Goal: Transaction & Acquisition: Purchase product/service

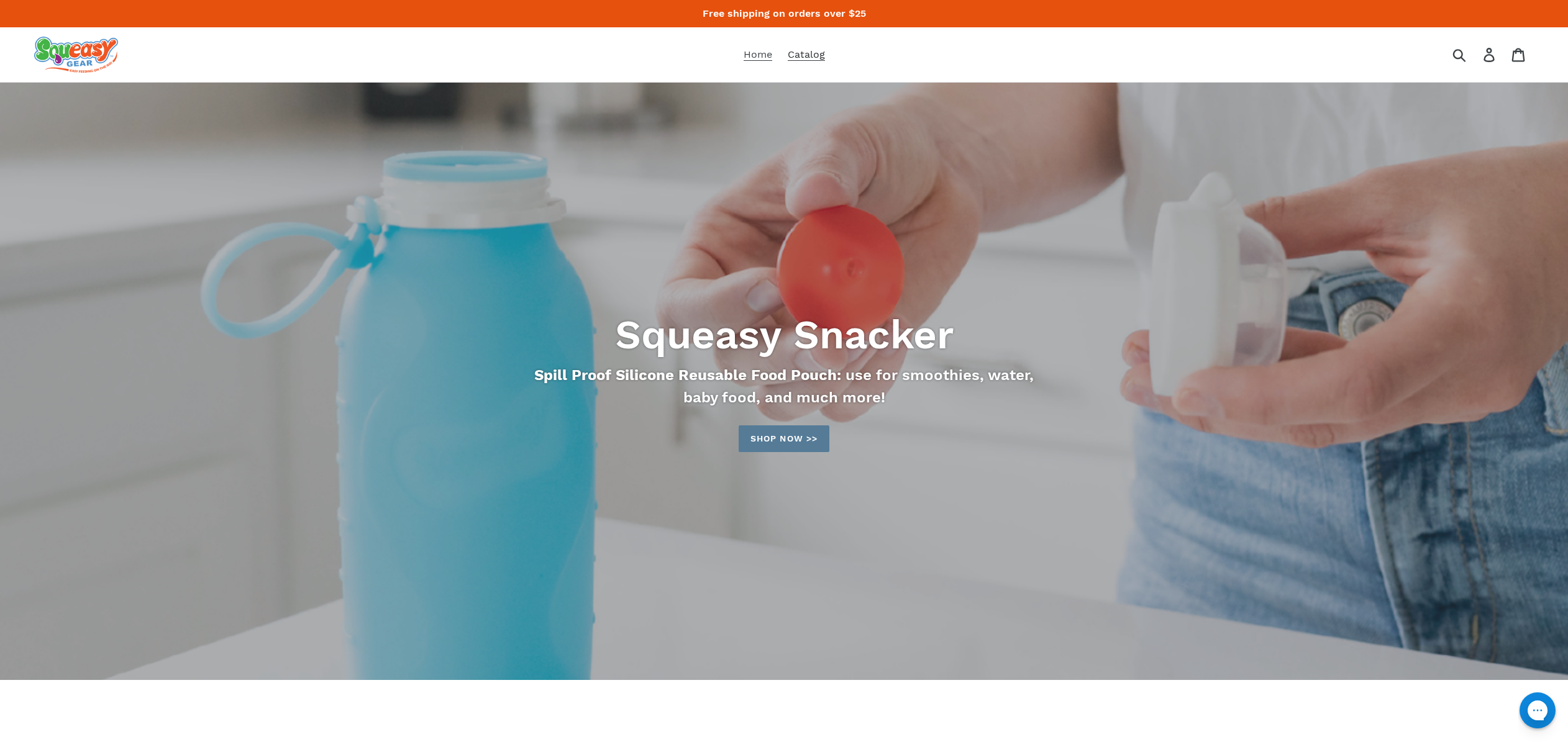
click at [810, 52] on span "Catalog" at bounding box center [807, 54] width 37 height 12
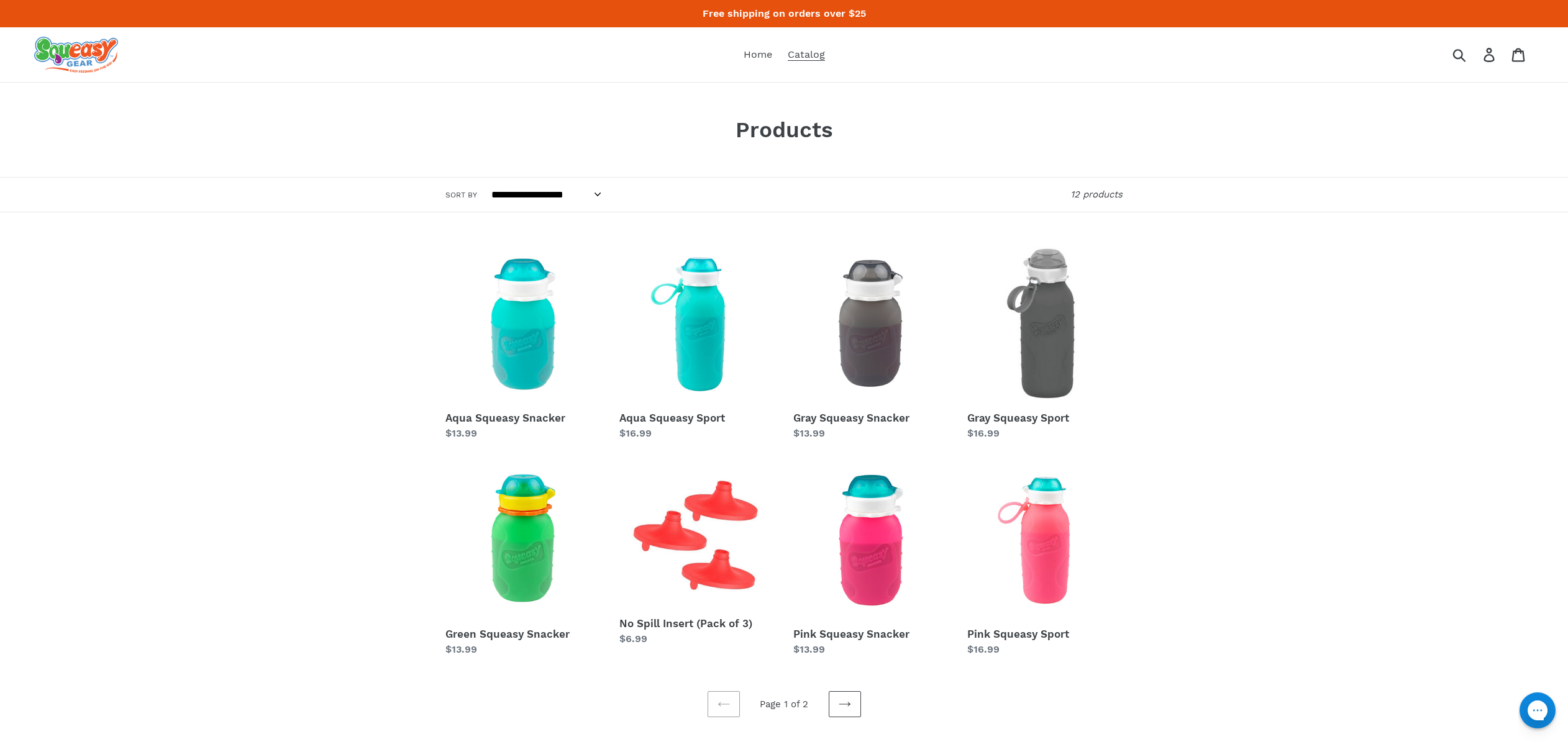
scroll to position [196, 0]
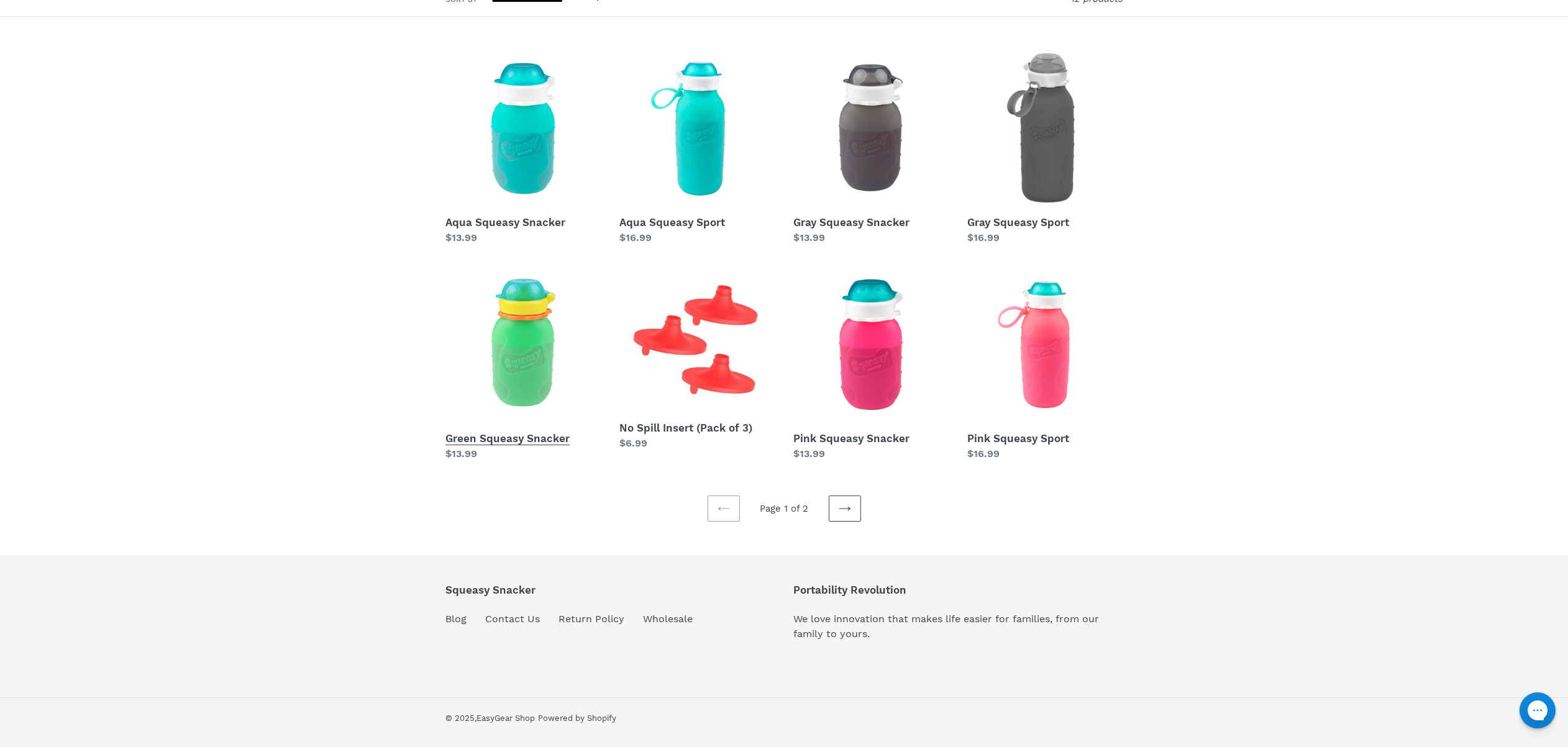
click at [509, 354] on link "Green Squeasy Snacker" at bounding box center [523, 365] width 155 height 194
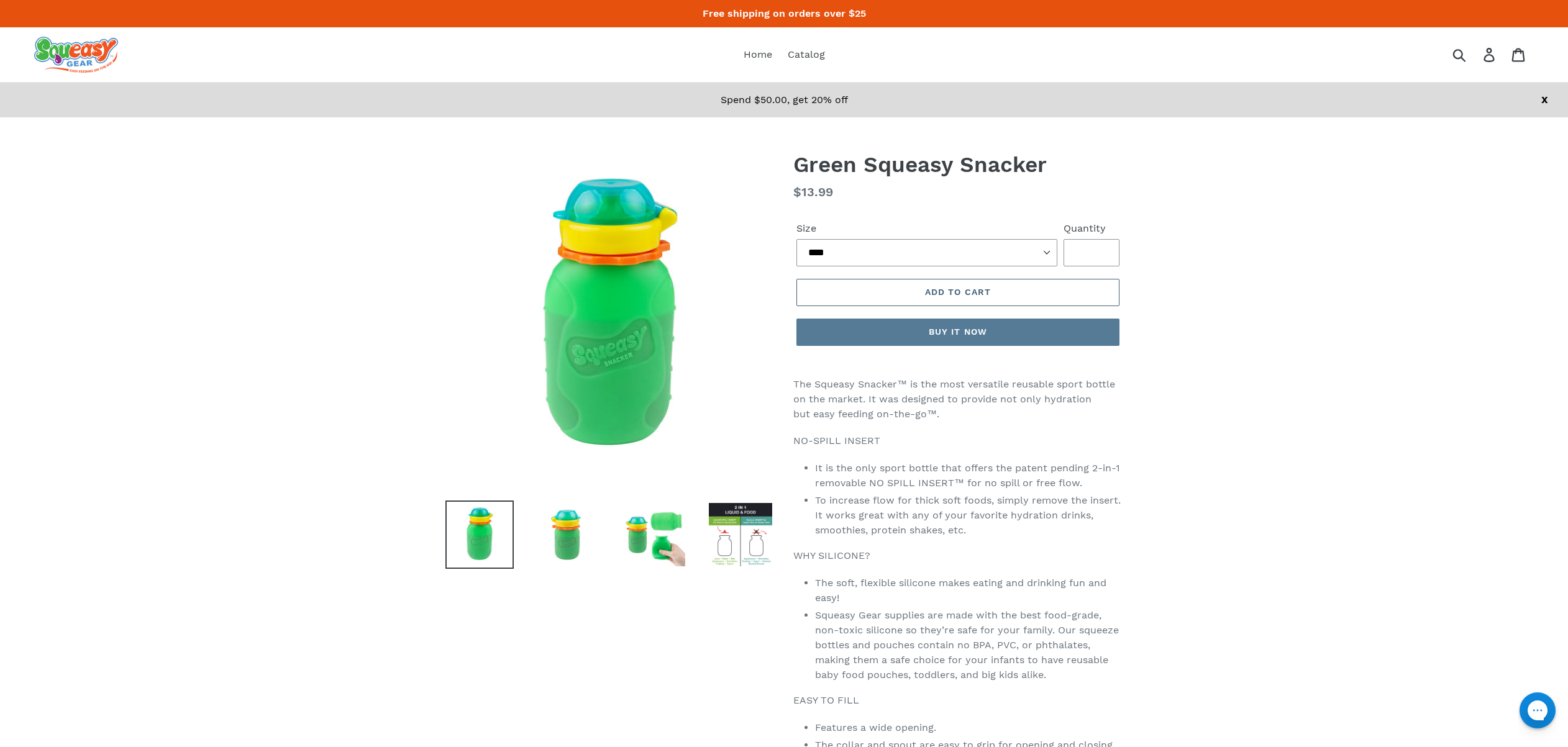
click at [939, 300] on button "Add to cart" at bounding box center [958, 293] width 323 height 27
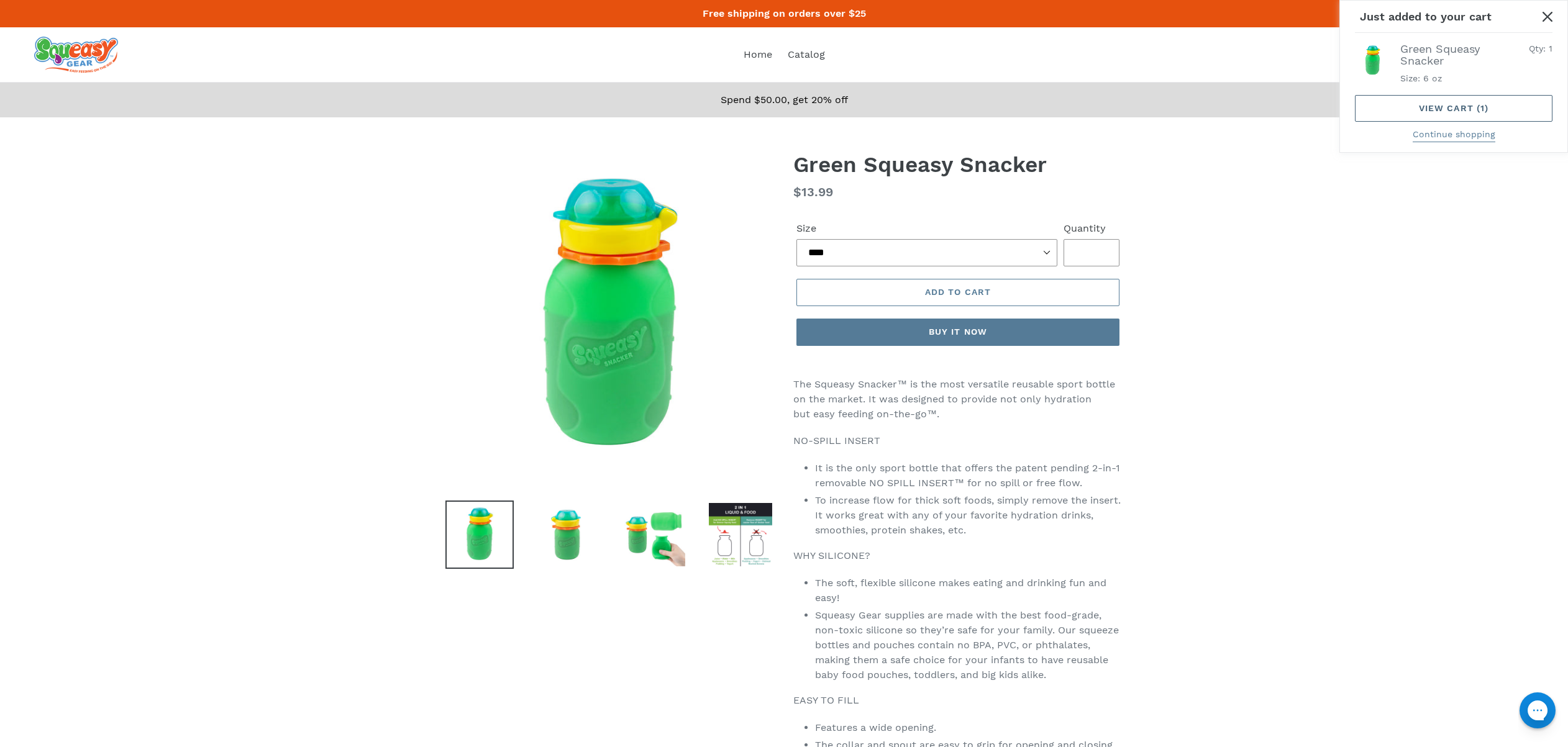
click at [1454, 100] on link "View cart ( 1 )" at bounding box center [1453, 108] width 198 height 27
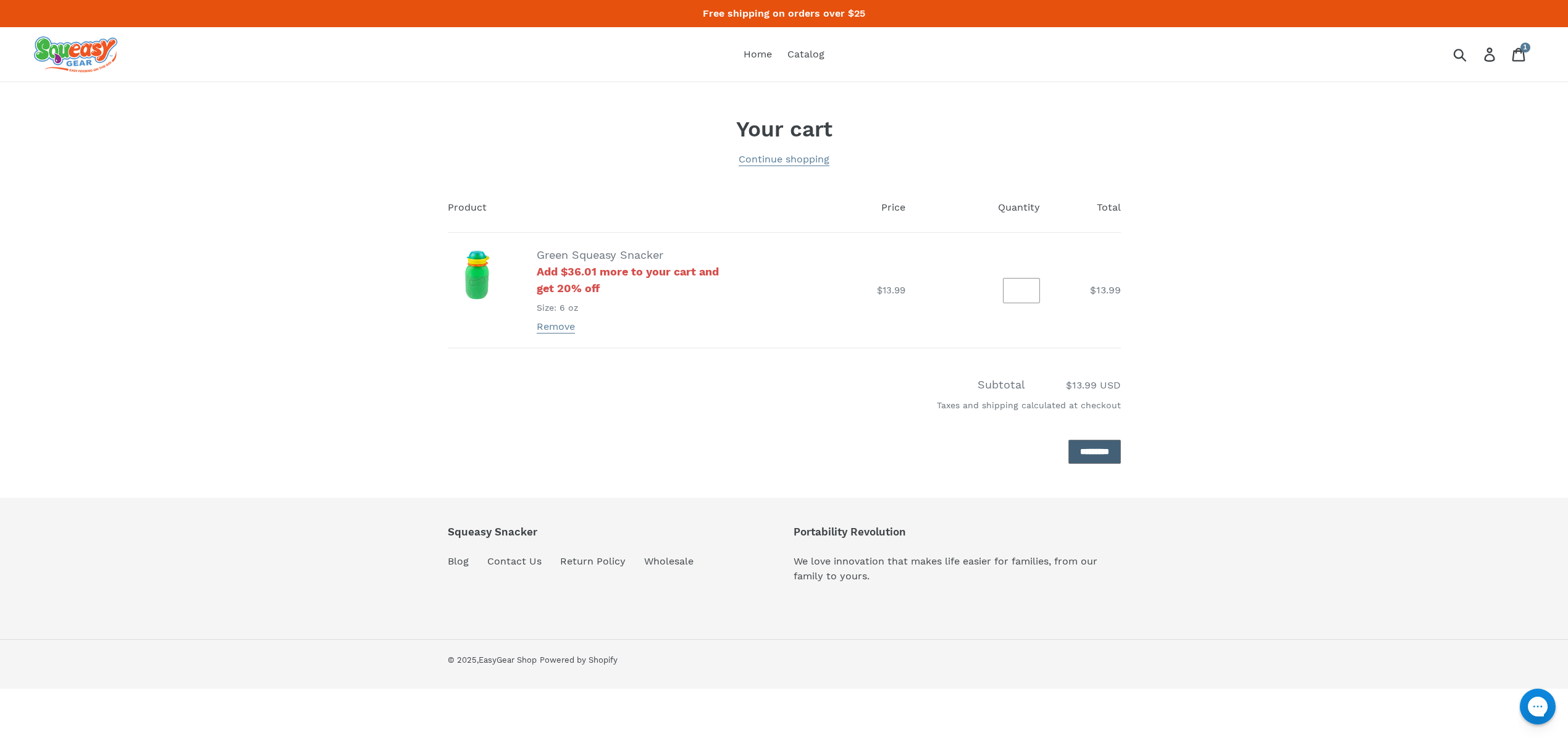
click at [1069, 456] on input "*********" at bounding box center [1094, 452] width 52 height 24
